Goal: Check status

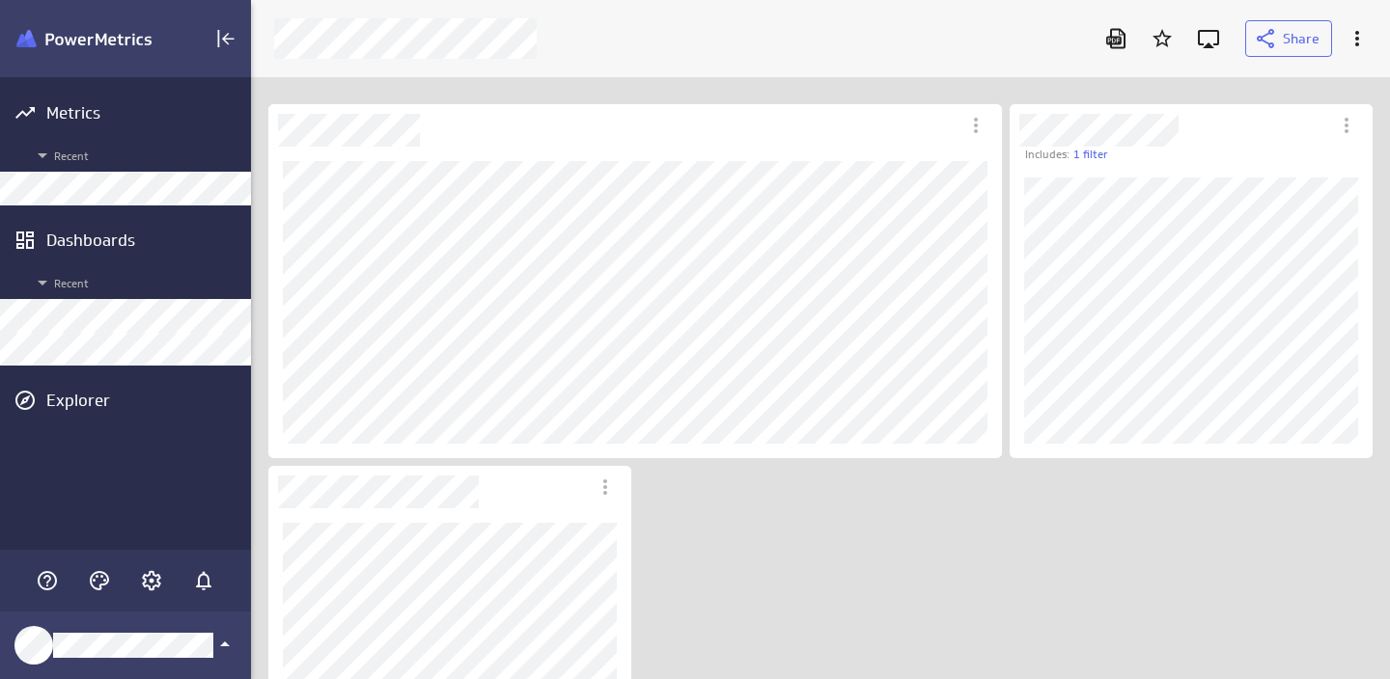
scroll to position [680, 1140]
